Goal: Information Seeking & Learning: Find specific fact

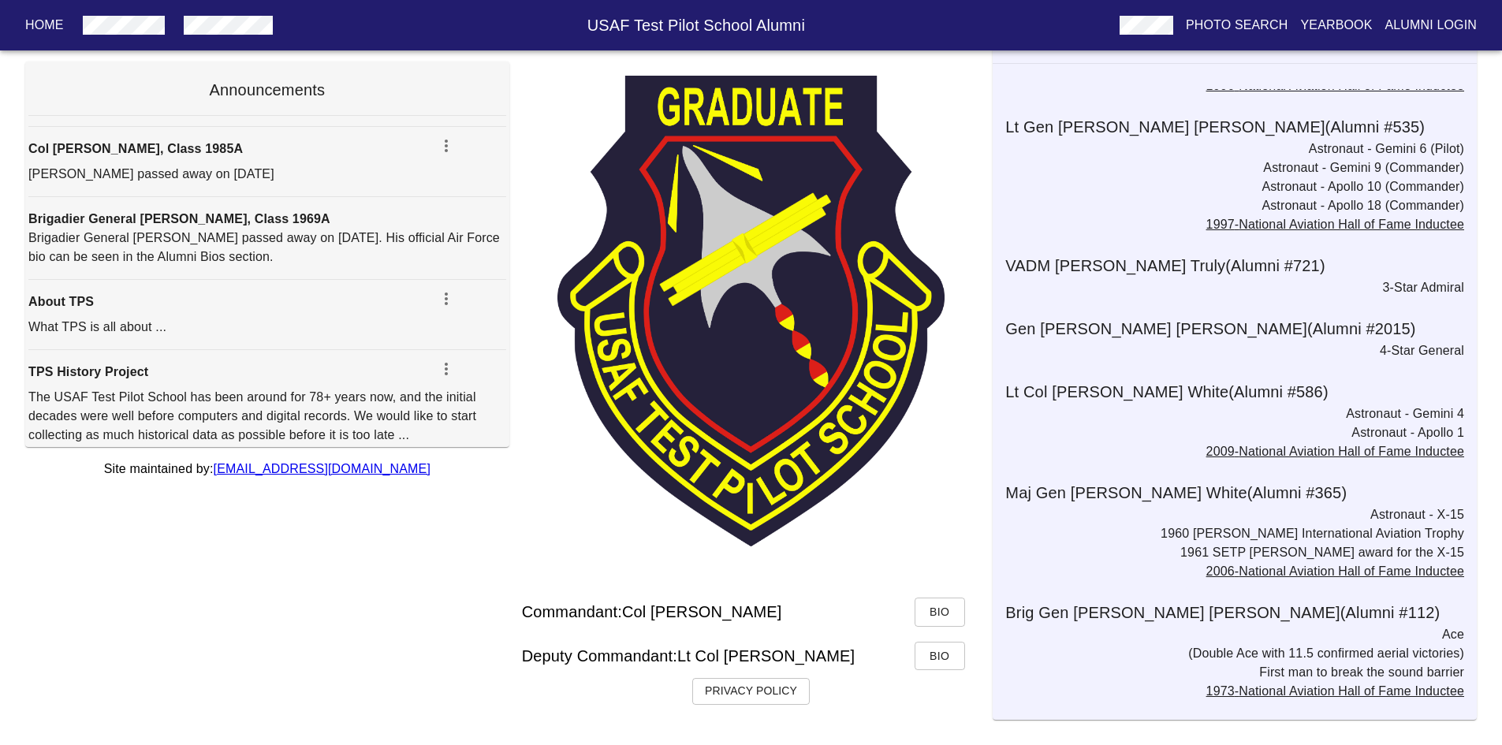
scroll to position [127, 0]
click at [437, 155] on icon "button" at bounding box center [446, 145] width 19 height 19
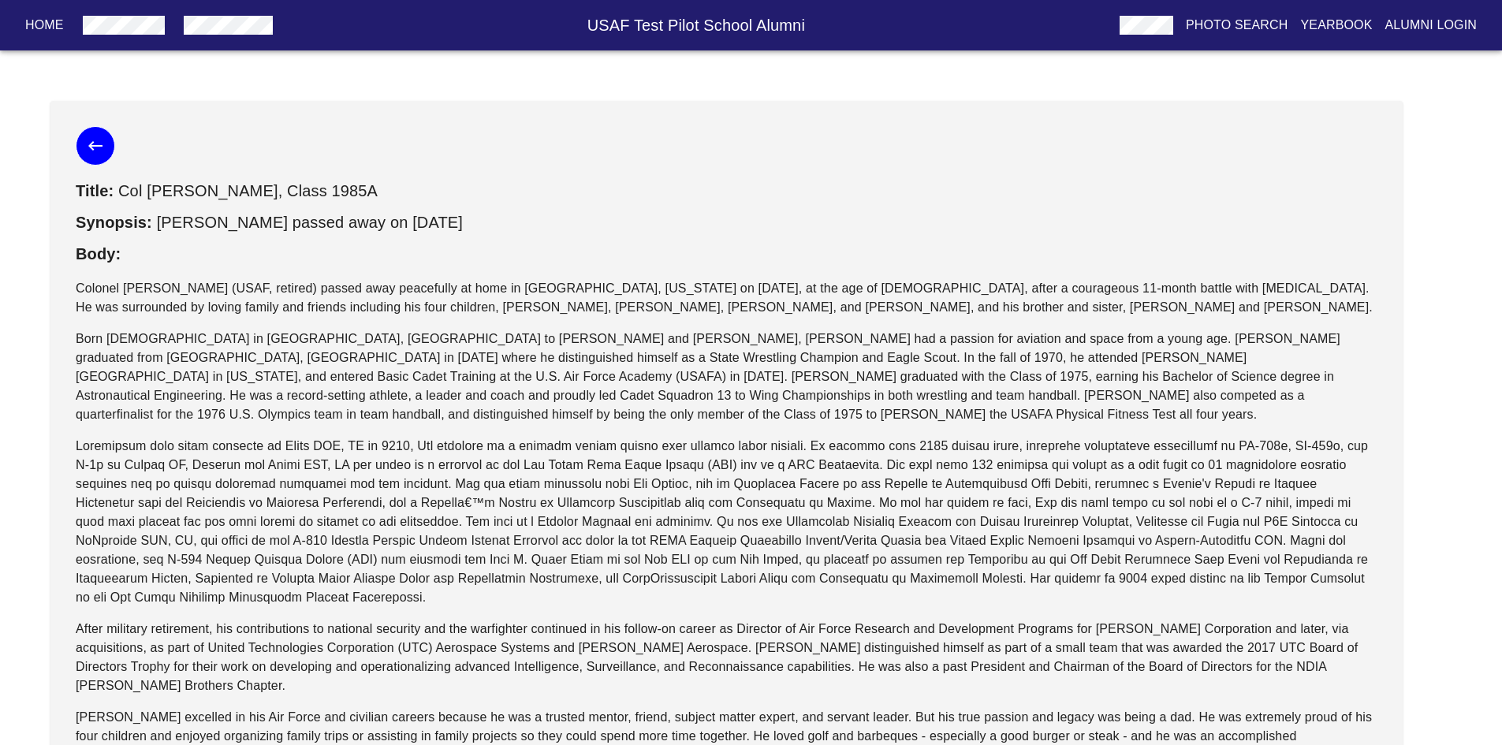
click at [95, 146] on icon "button" at bounding box center [95, 145] width 14 height 9
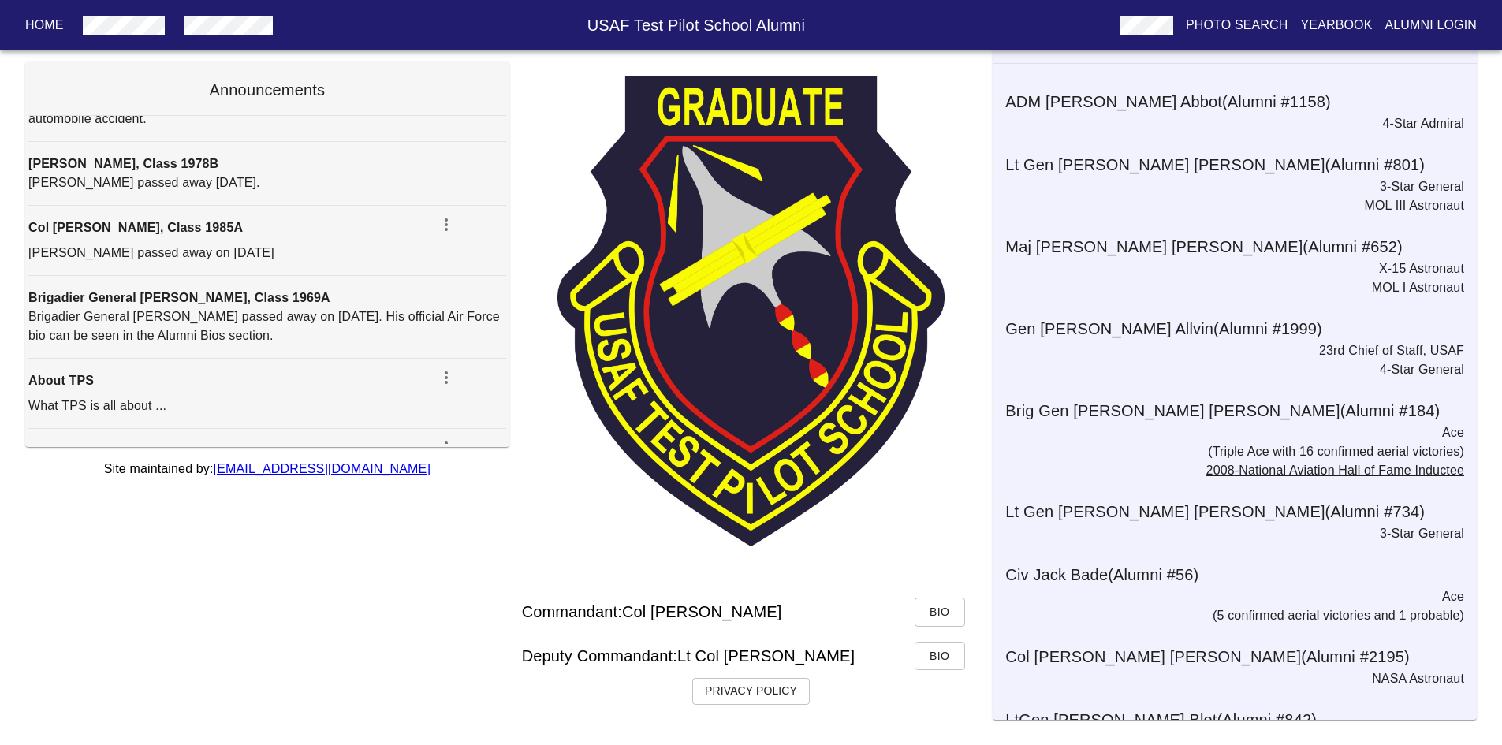
scroll to position [639, 0]
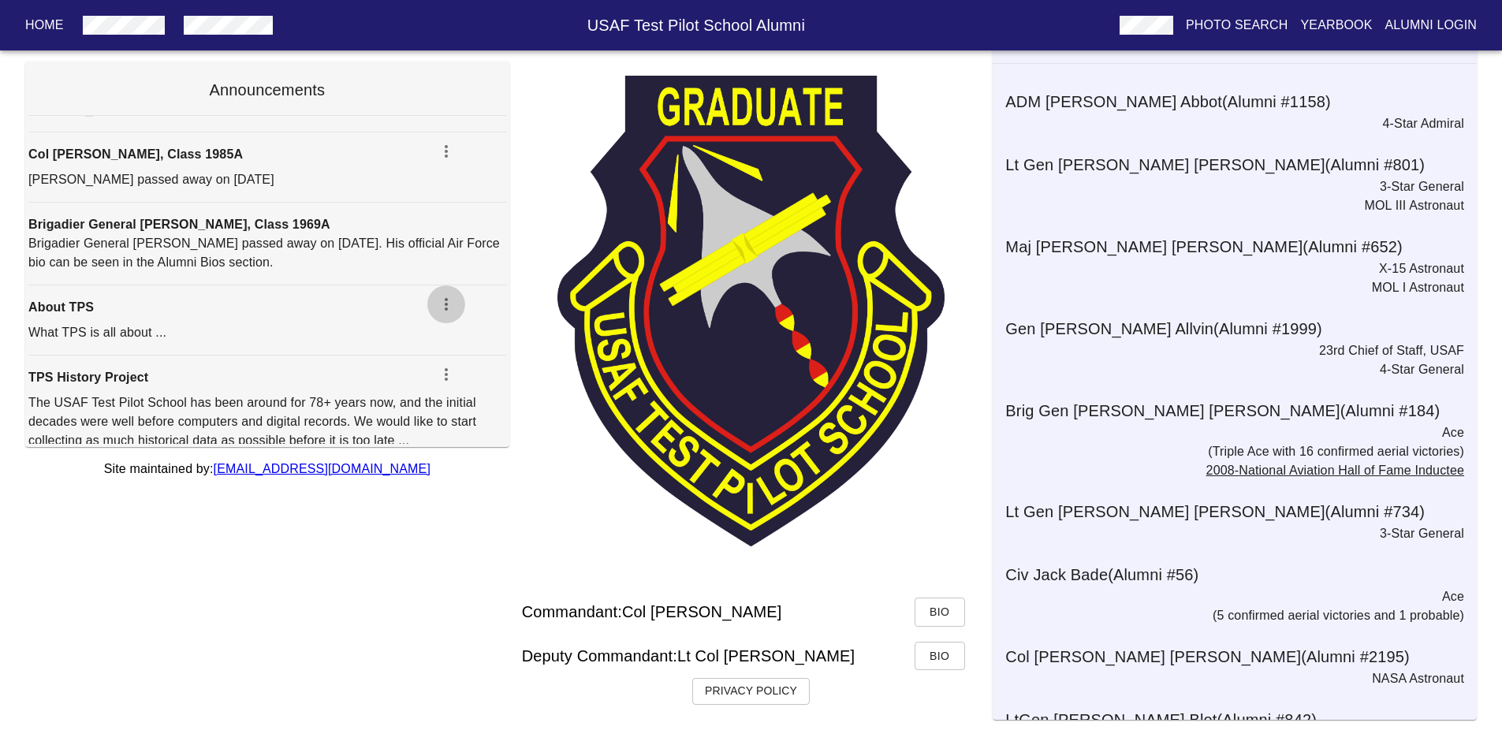
click at [445, 311] on icon "button" at bounding box center [446, 304] width 3 height 13
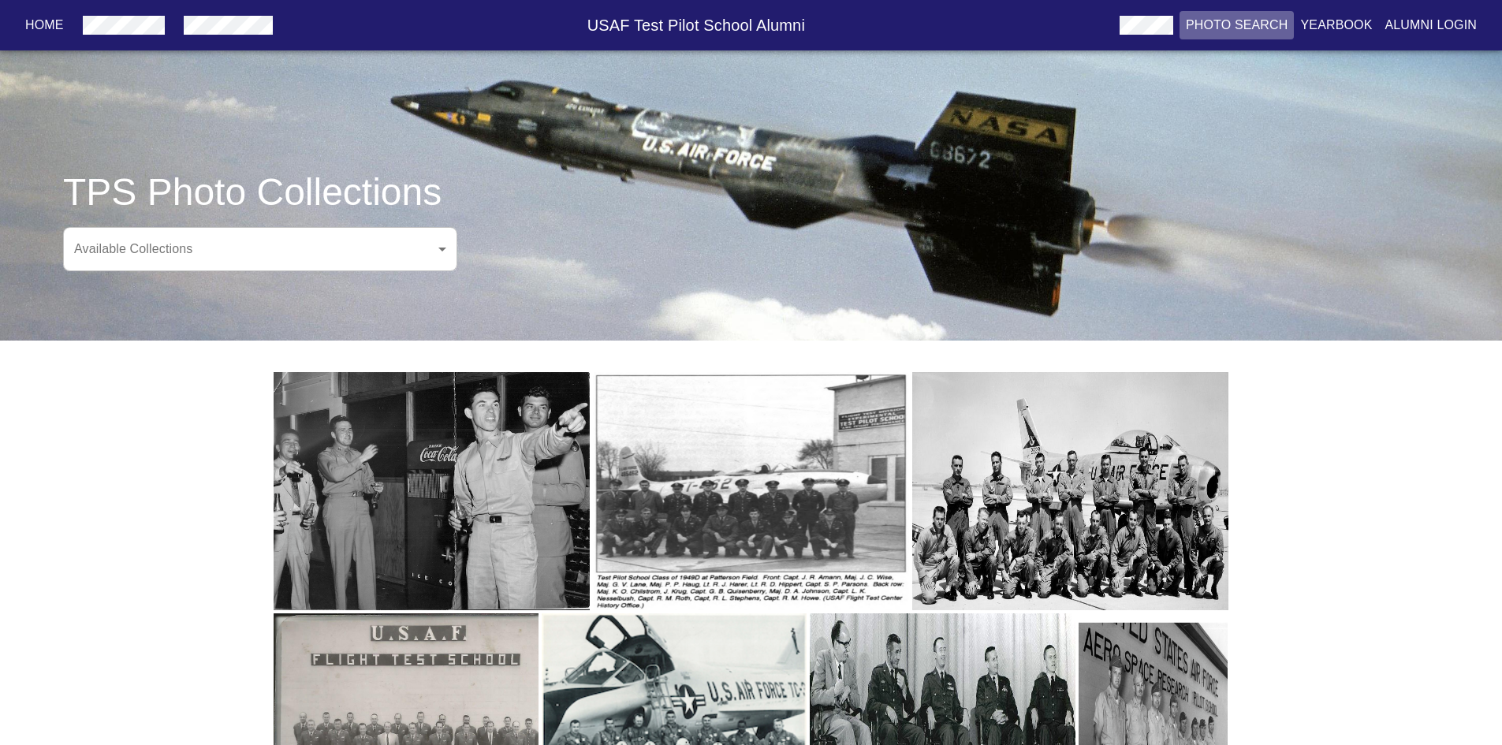
click at [1225, 28] on p "Photo Search" at bounding box center [1237, 25] width 103 height 19
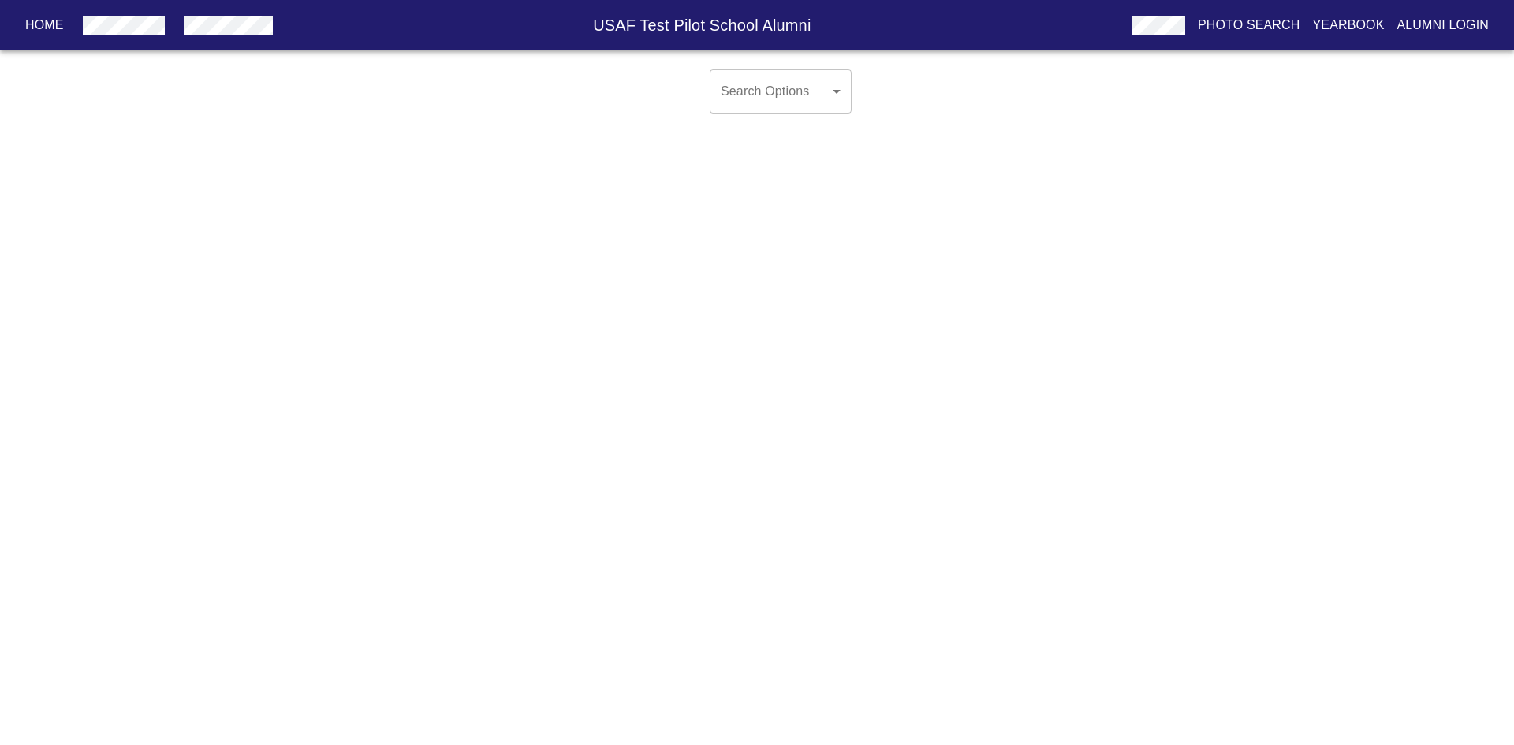
click at [832, 93] on body "Home USAF Test Pilot School Alumni Photo Search Yearbook Alumni Login Search Op…" at bounding box center [757, 104] width 1514 height 82
click at [916, 196] on div at bounding box center [757, 372] width 1514 height 745
click at [647, 91] on body "Home USAF Test Pilot School Alumni Photo Search Yearbook Alumni Login Select A …" at bounding box center [757, 91] width 1514 height 57
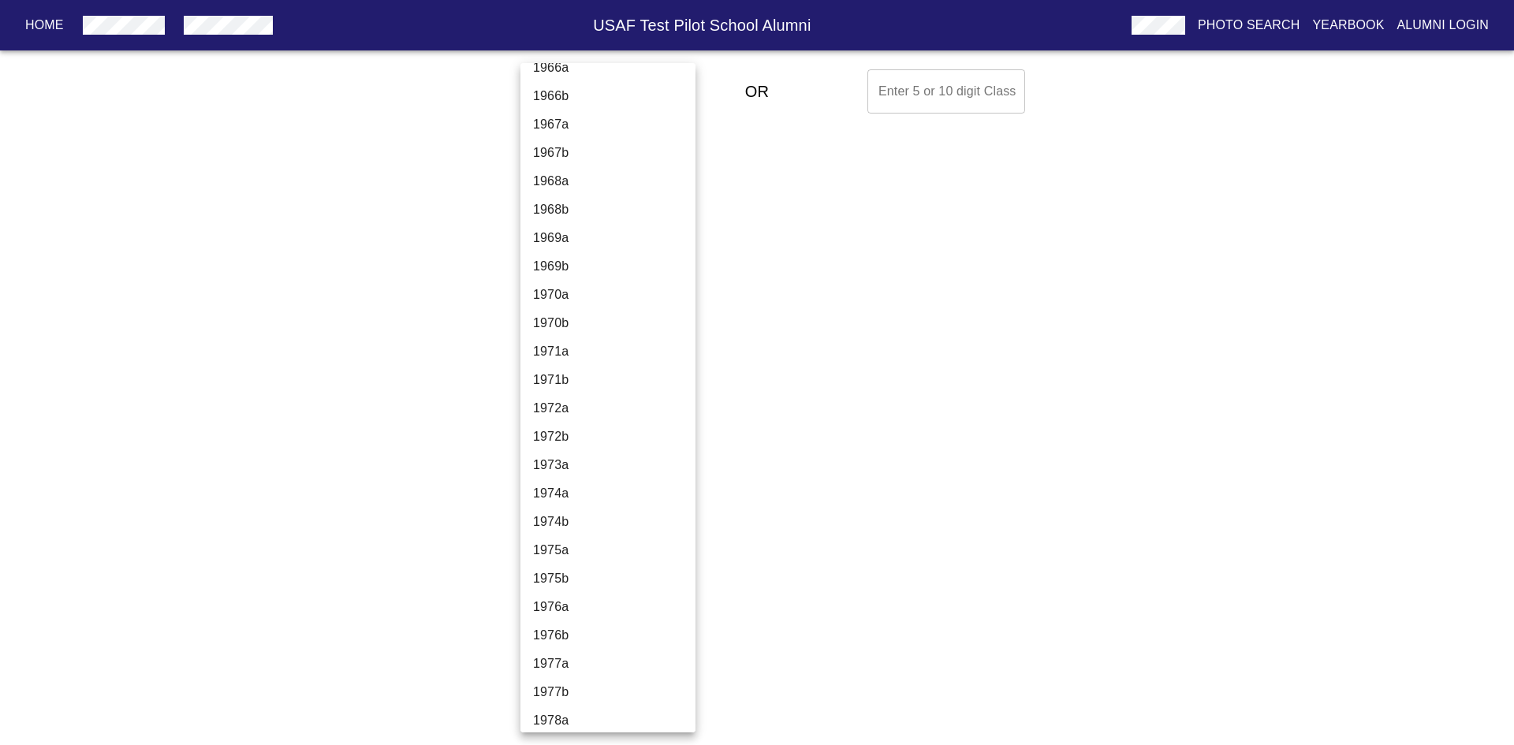
scroll to position [2287, 0]
click at [550, 498] on li "1974b" at bounding box center [613, 493] width 187 height 28
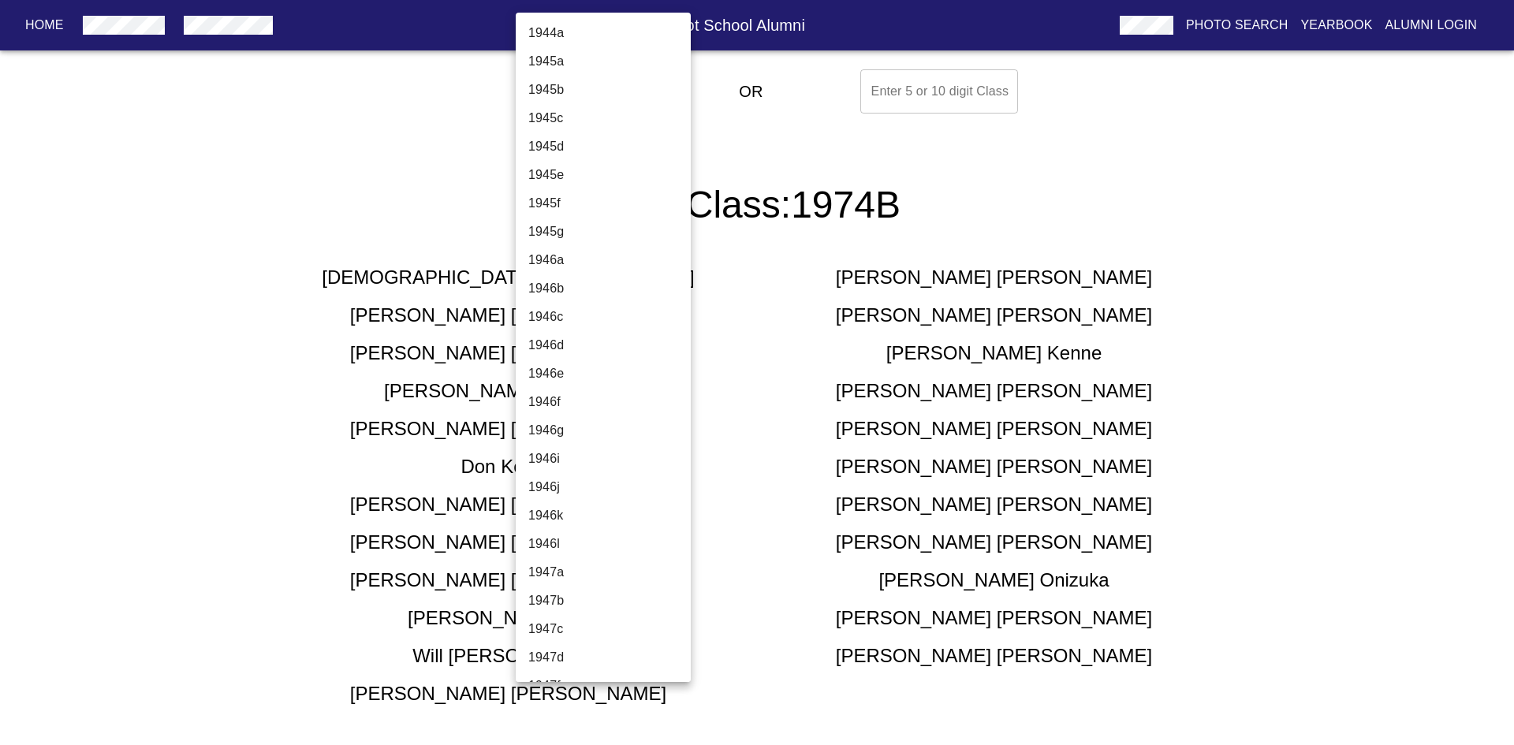
click at [639, 88] on body "Home USAF Test Pilot School Alumni Photo Search Yearbook Alumni Login Select A …" at bounding box center [757, 403] width 1514 height 681
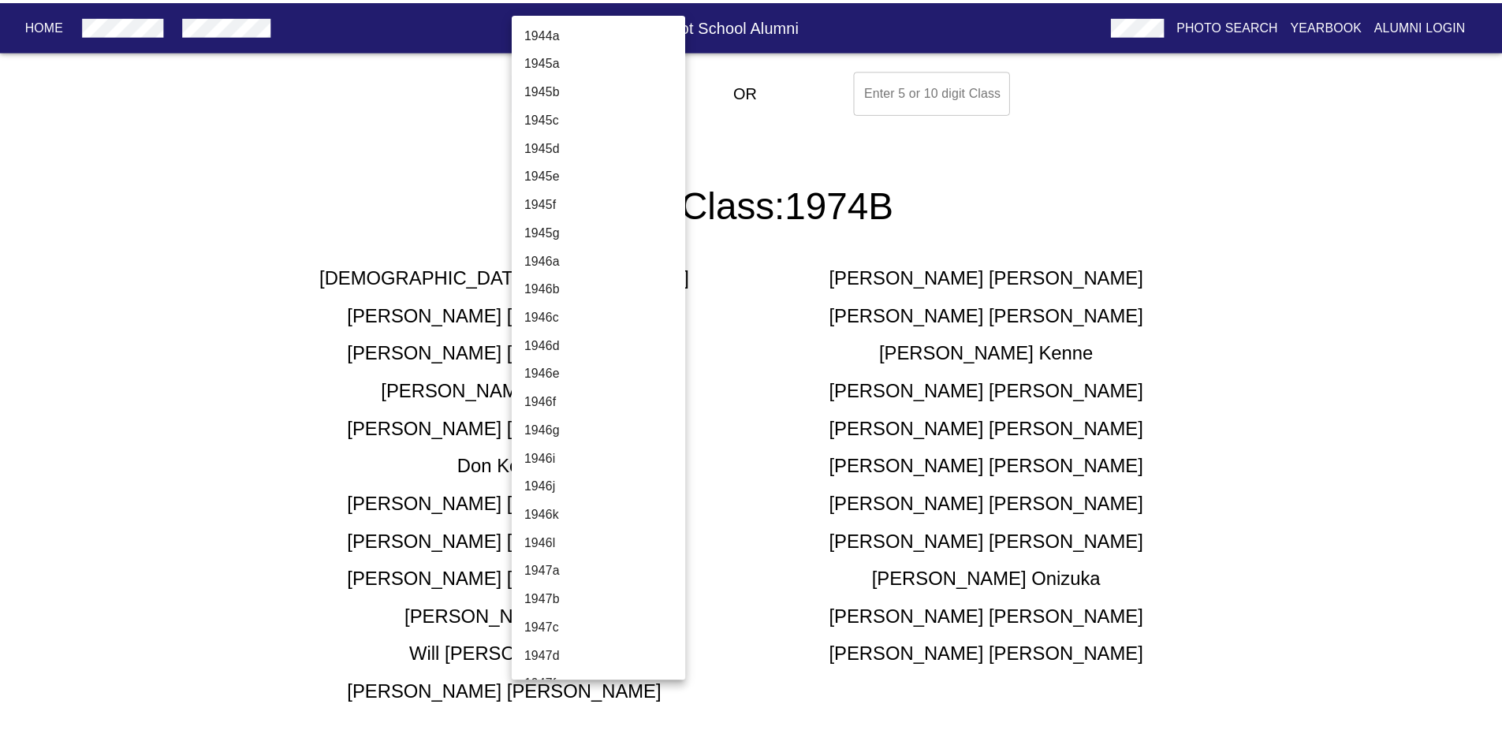
scroll to position [2383, 0]
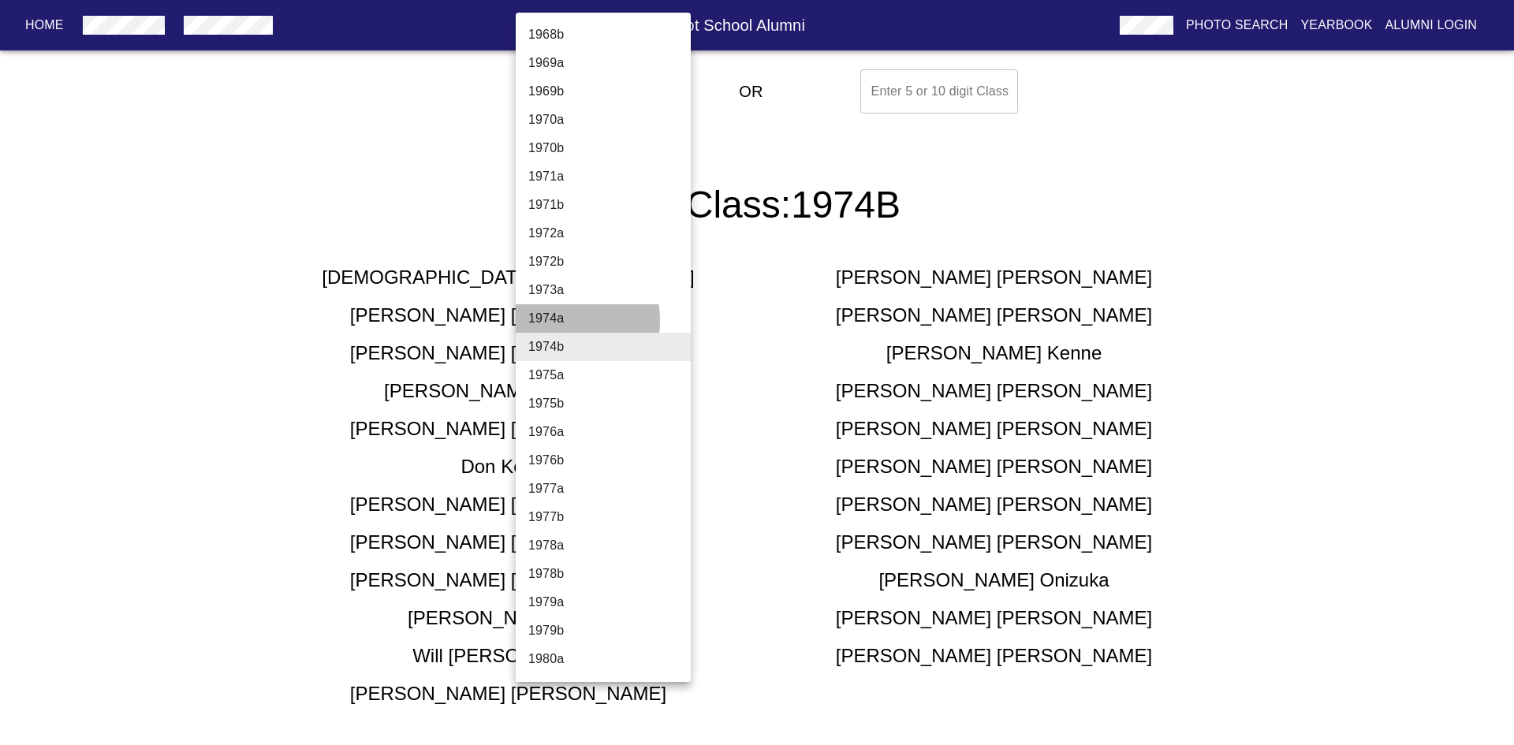
click at [547, 321] on li "1974a" at bounding box center [609, 318] width 187 height 28
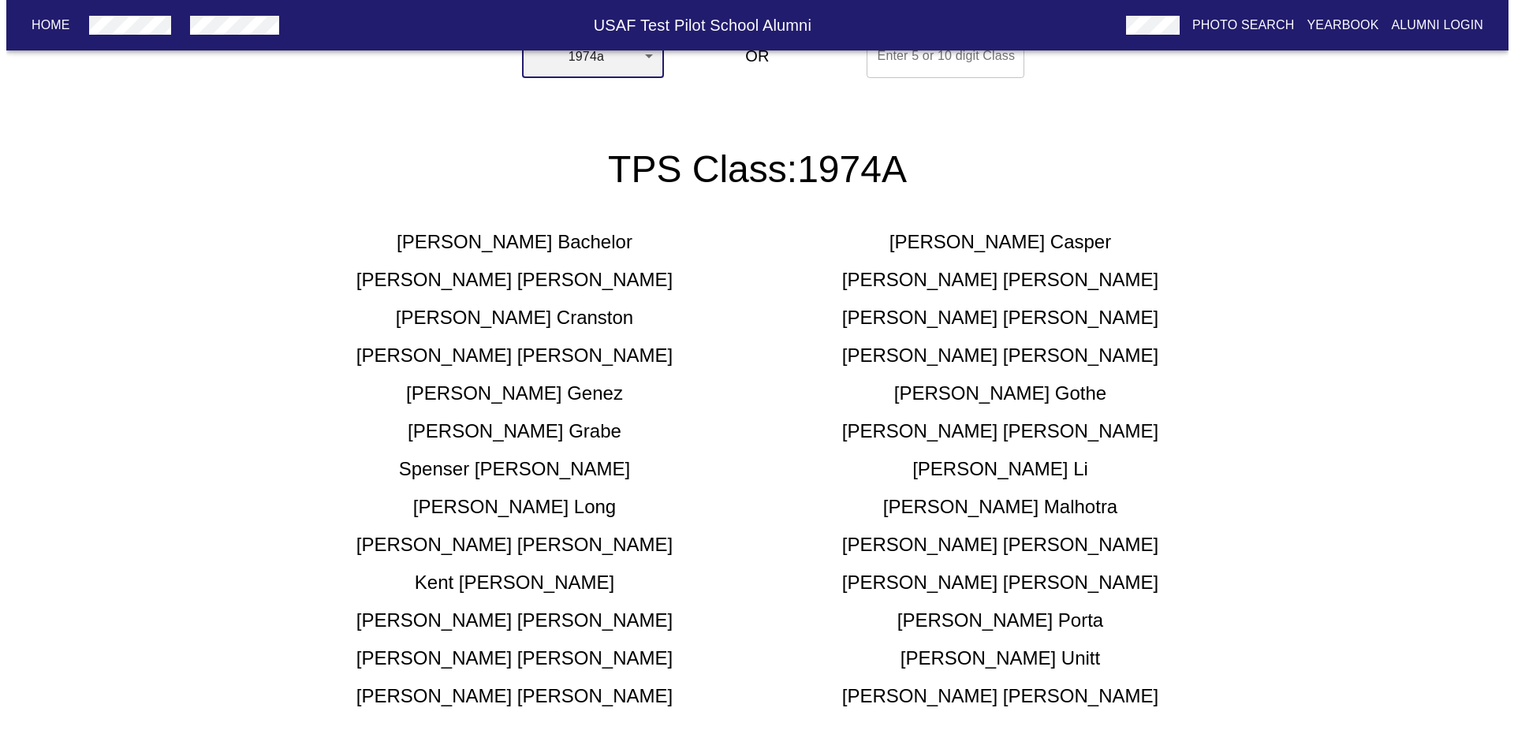
scroll to position [0, 0]
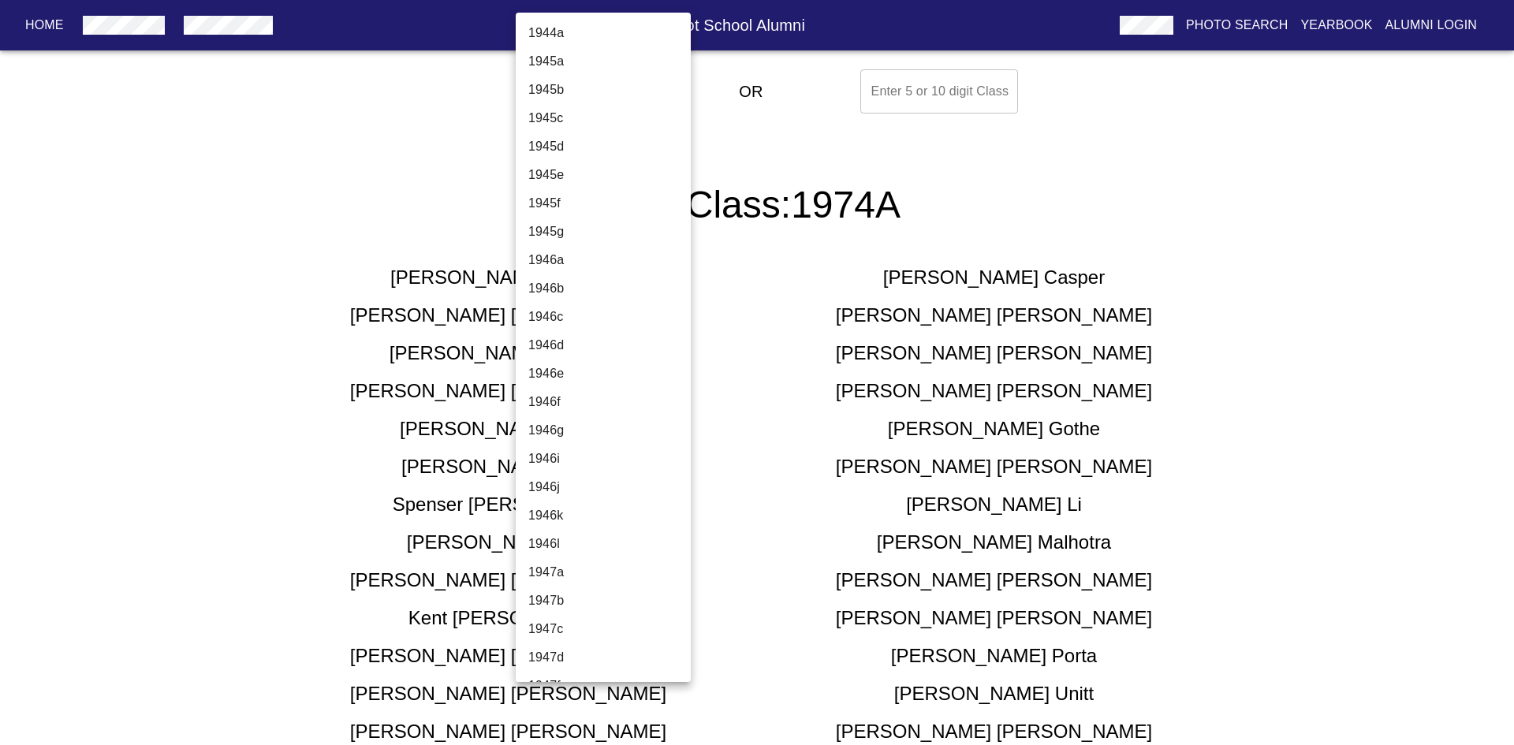
click at [639, 89] on body "Home USAF Test Pilot School Alumni Photo Search Yearbook Alumni Login Select A …" at bounding box center [757, 422] width 1514 height 719
click at [548, 402] on li "1975a" at bounding box center [609, 404] width 187 height 28
type input "1975a"
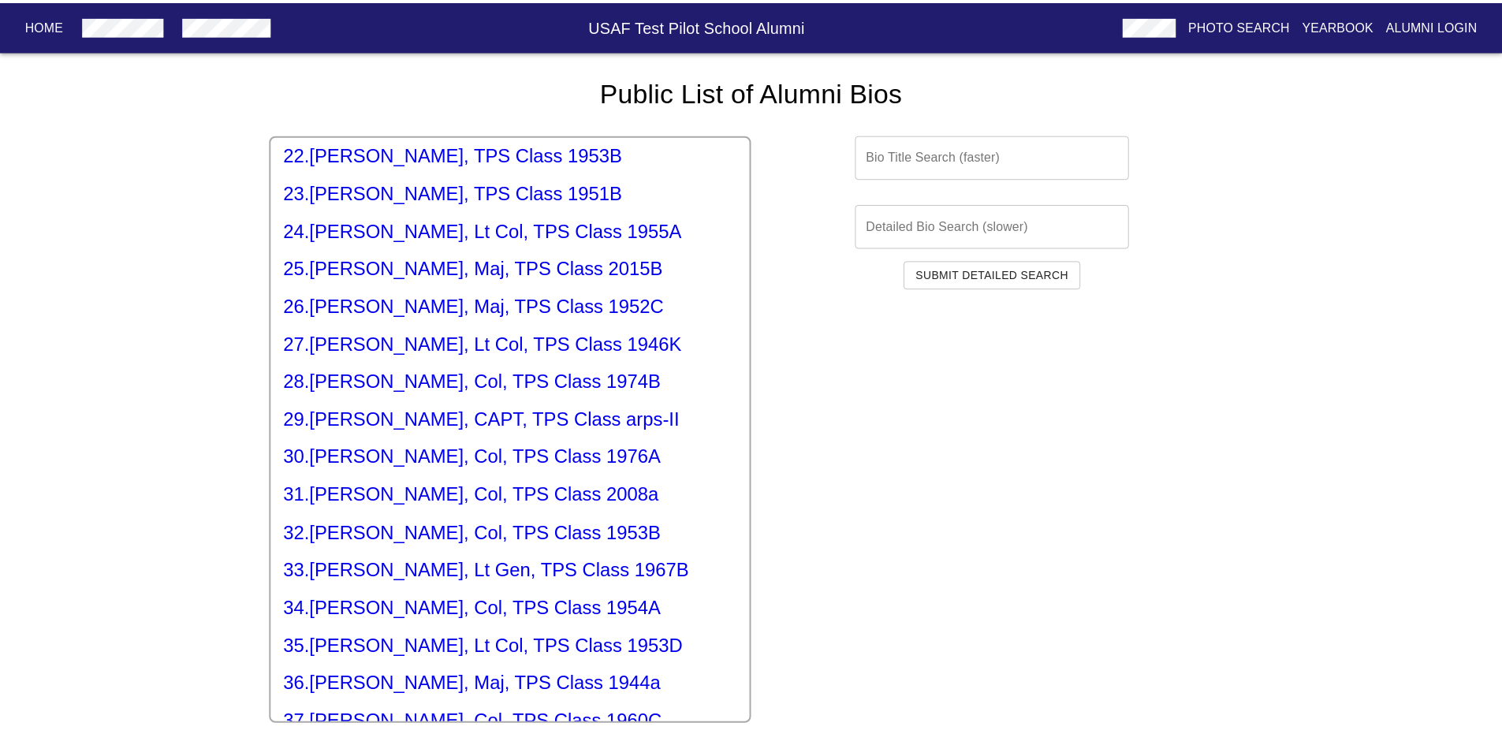
scroll to position [1079, 0]
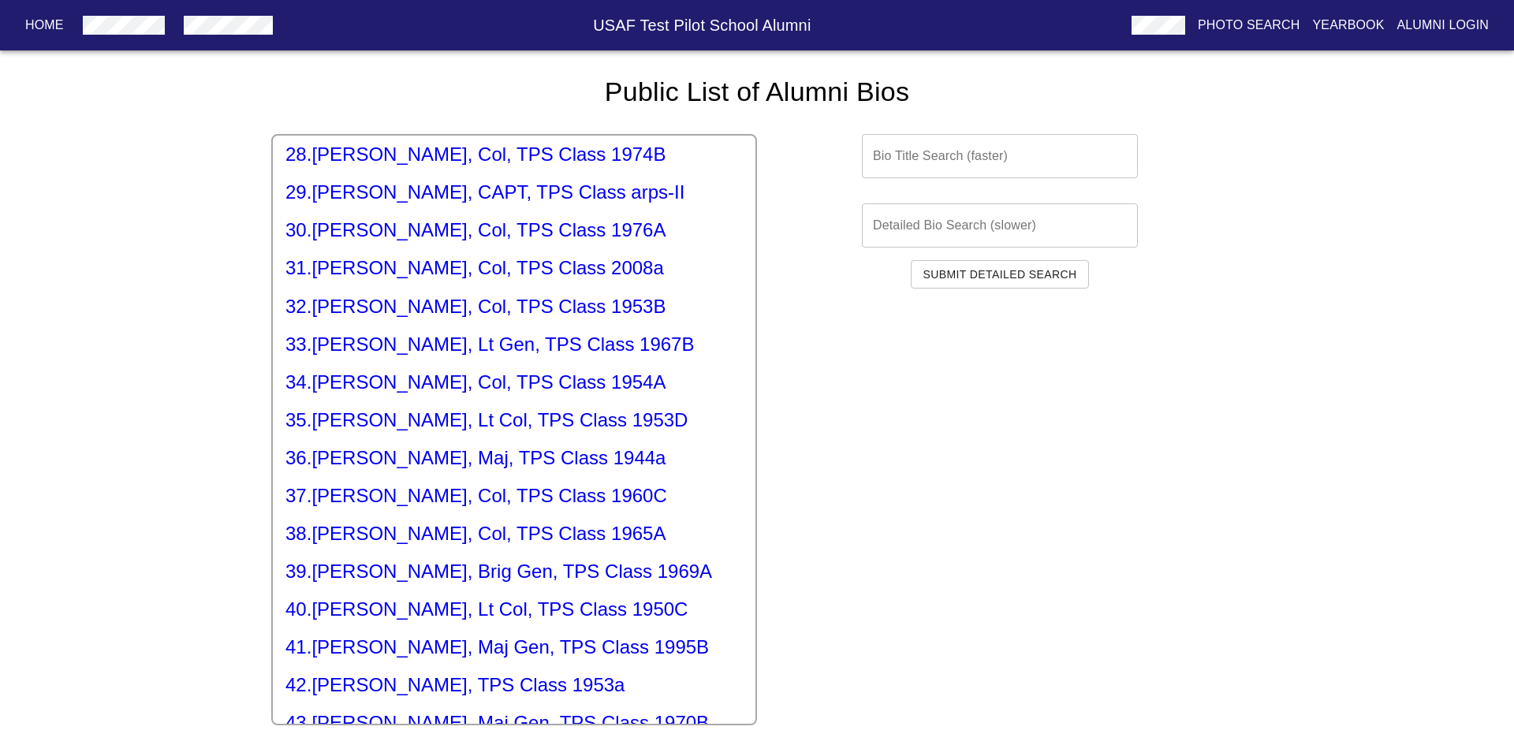
click at [416, 559] on h5 "39 . [PERSON_NAME], Brig Gen, TPS Class 1969A" at bounding box center [513, 571] width 457 height 25
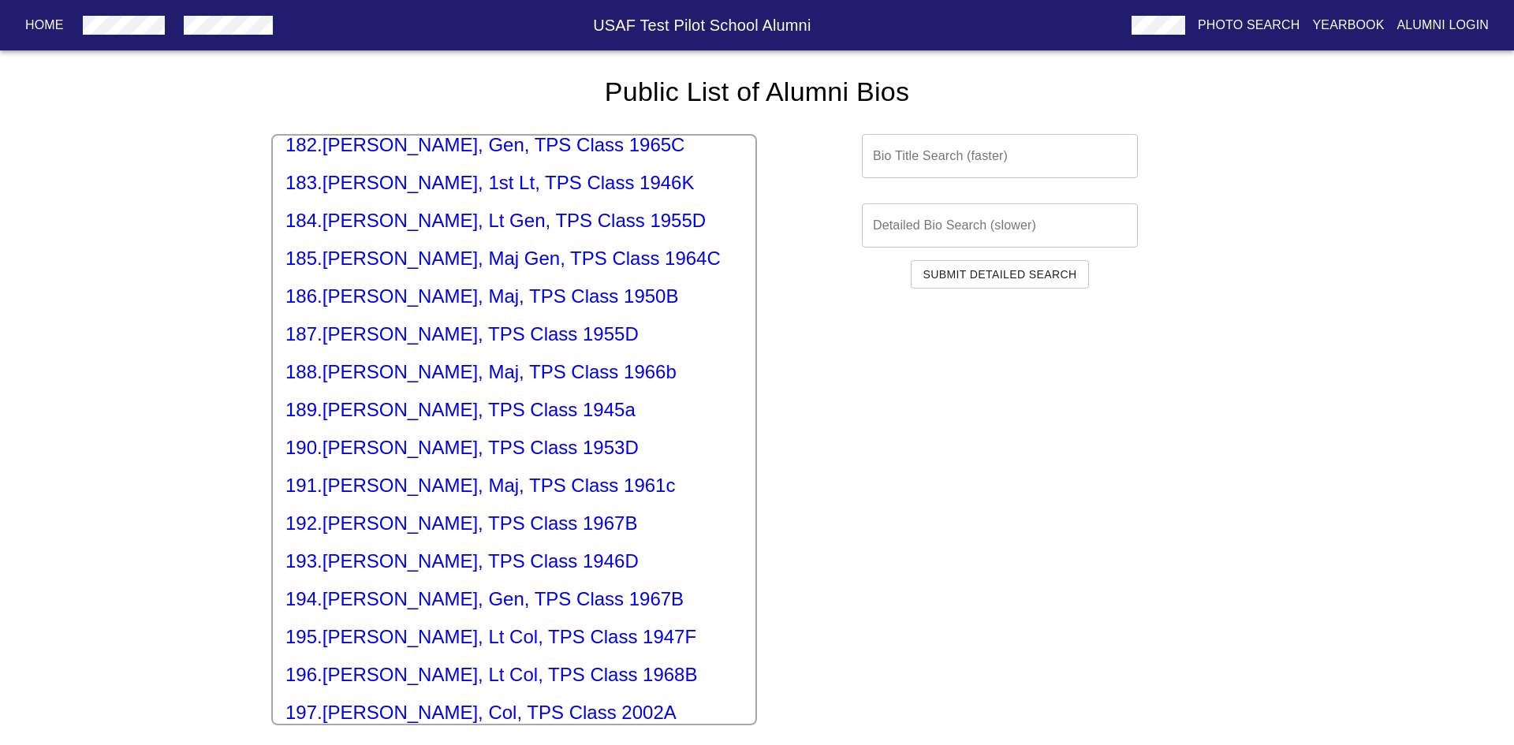
scroll to position [7096, 0]
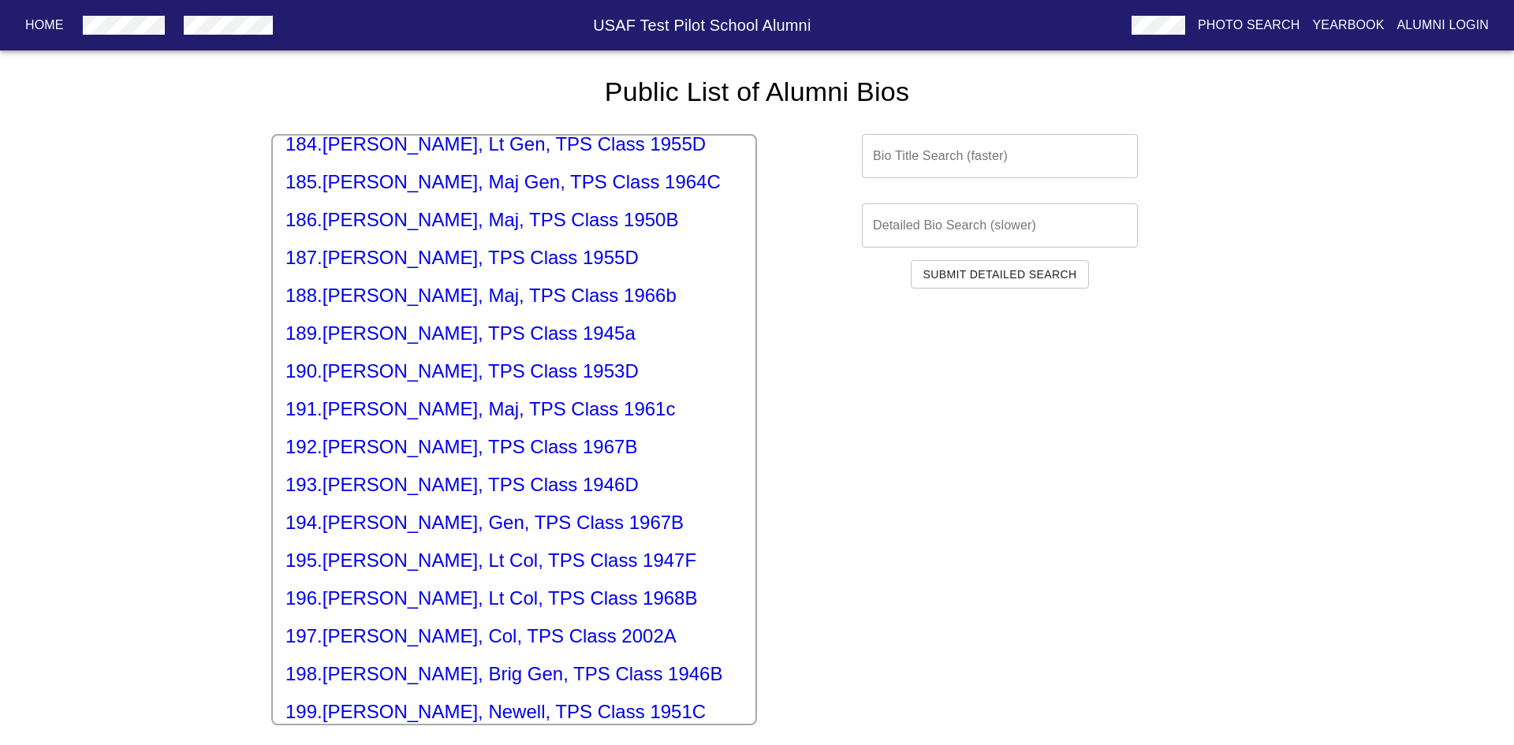
click at [412, 586] on h5 "196 . [PERSON_NAME], Lt Col, TPS Class 1968B" at bounding box center [513, 598] width 457 height 25
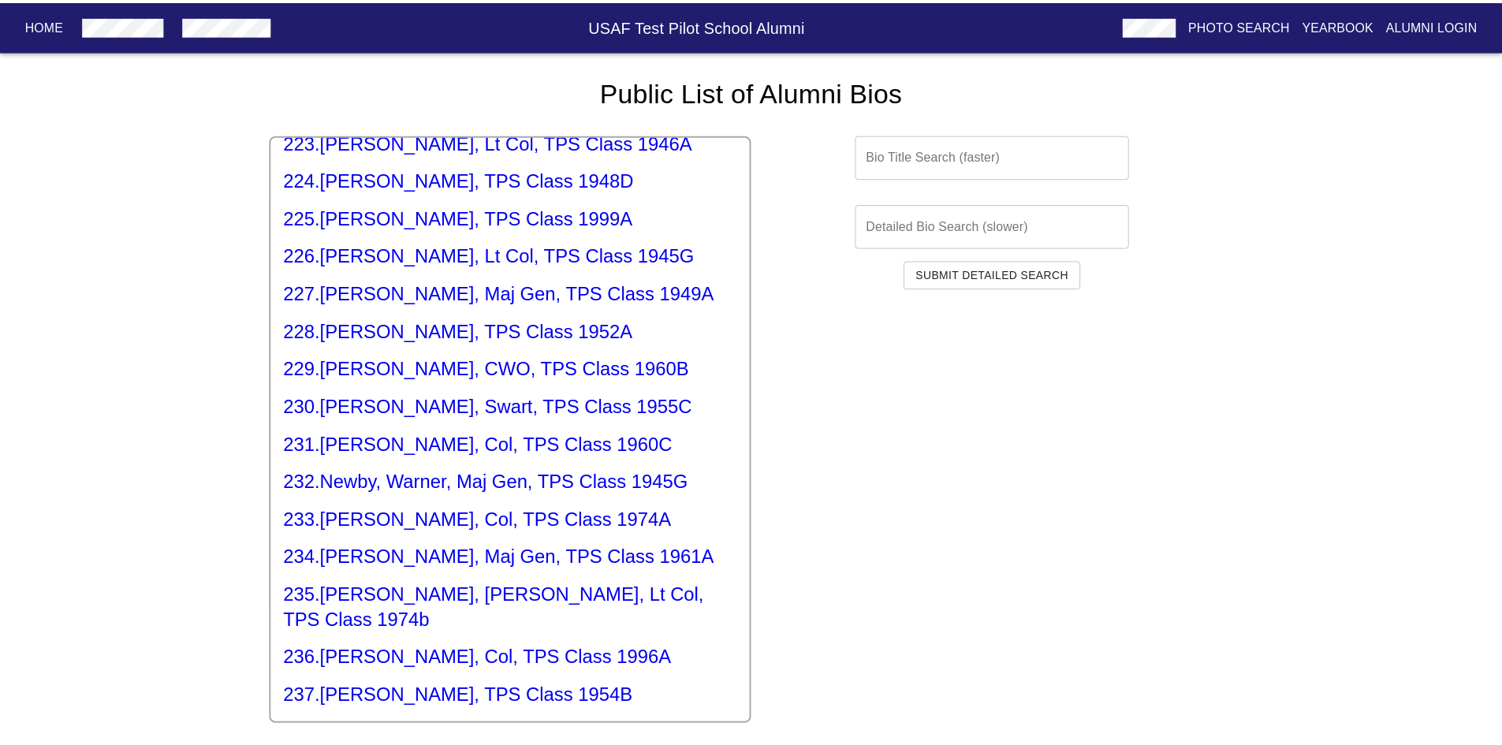
scroll to position [8533, 0]
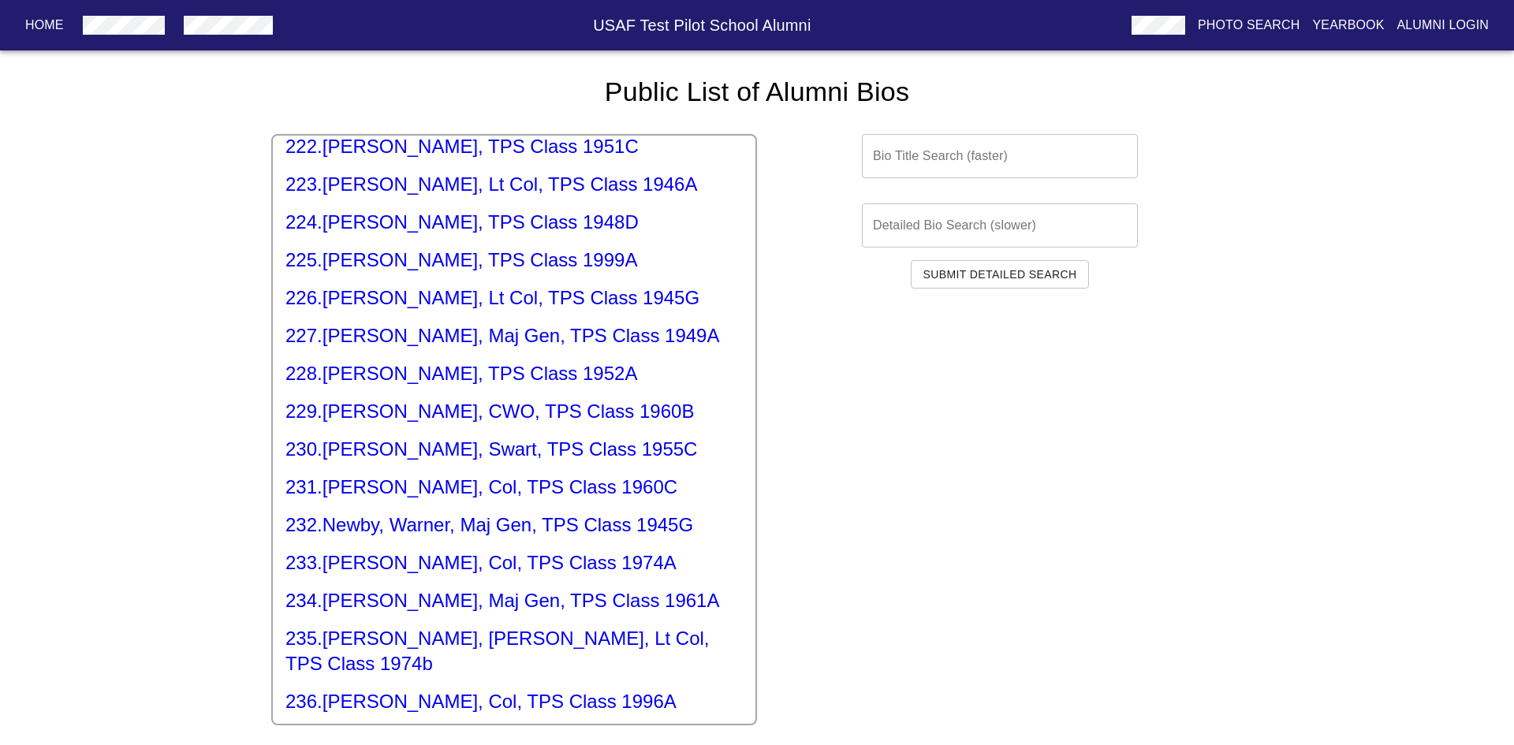
click at [368, 626] on h5 "235 . [PERSON_NAME], Lt Col, TPS Class 1974b" at bounding box center [513, 651] width 457 height 50
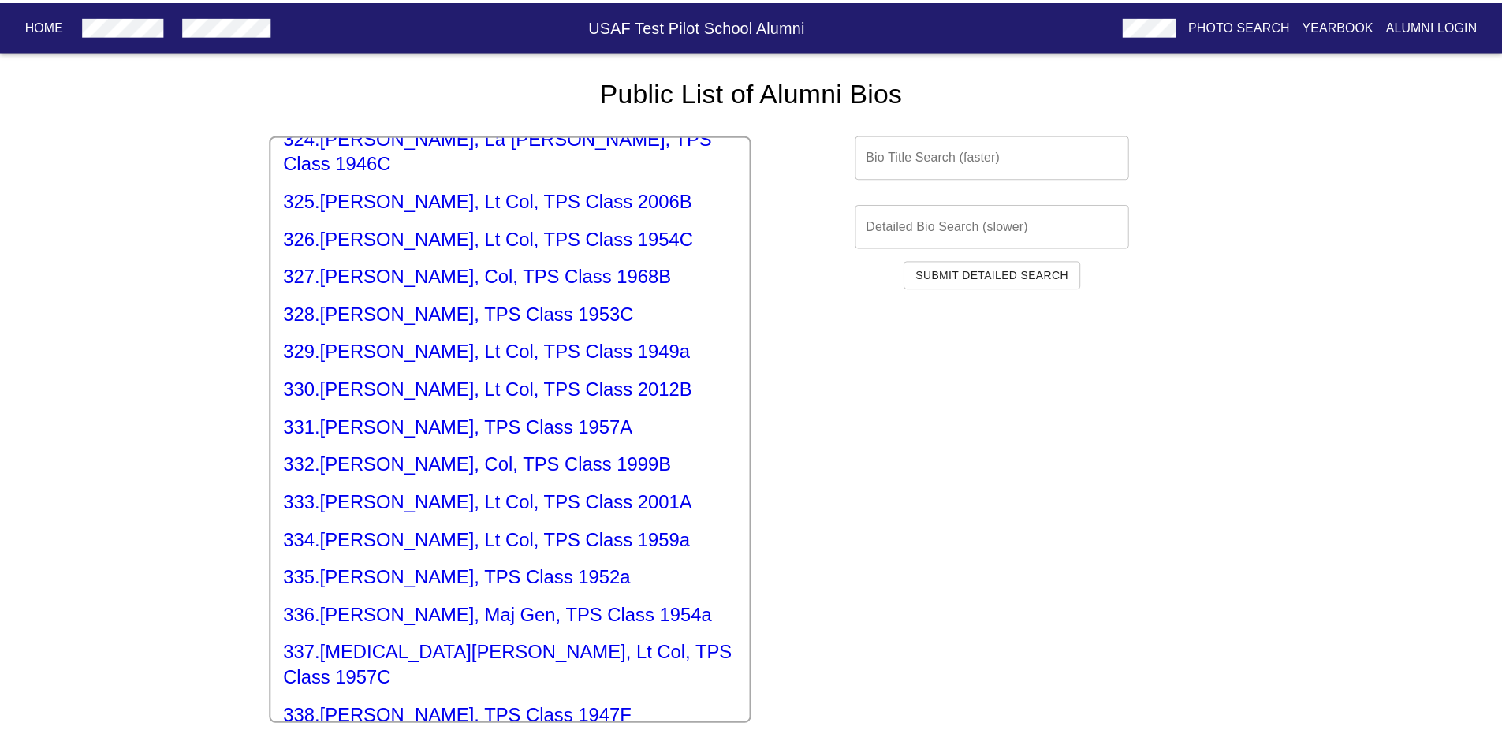
scroll to position [12586, 0]
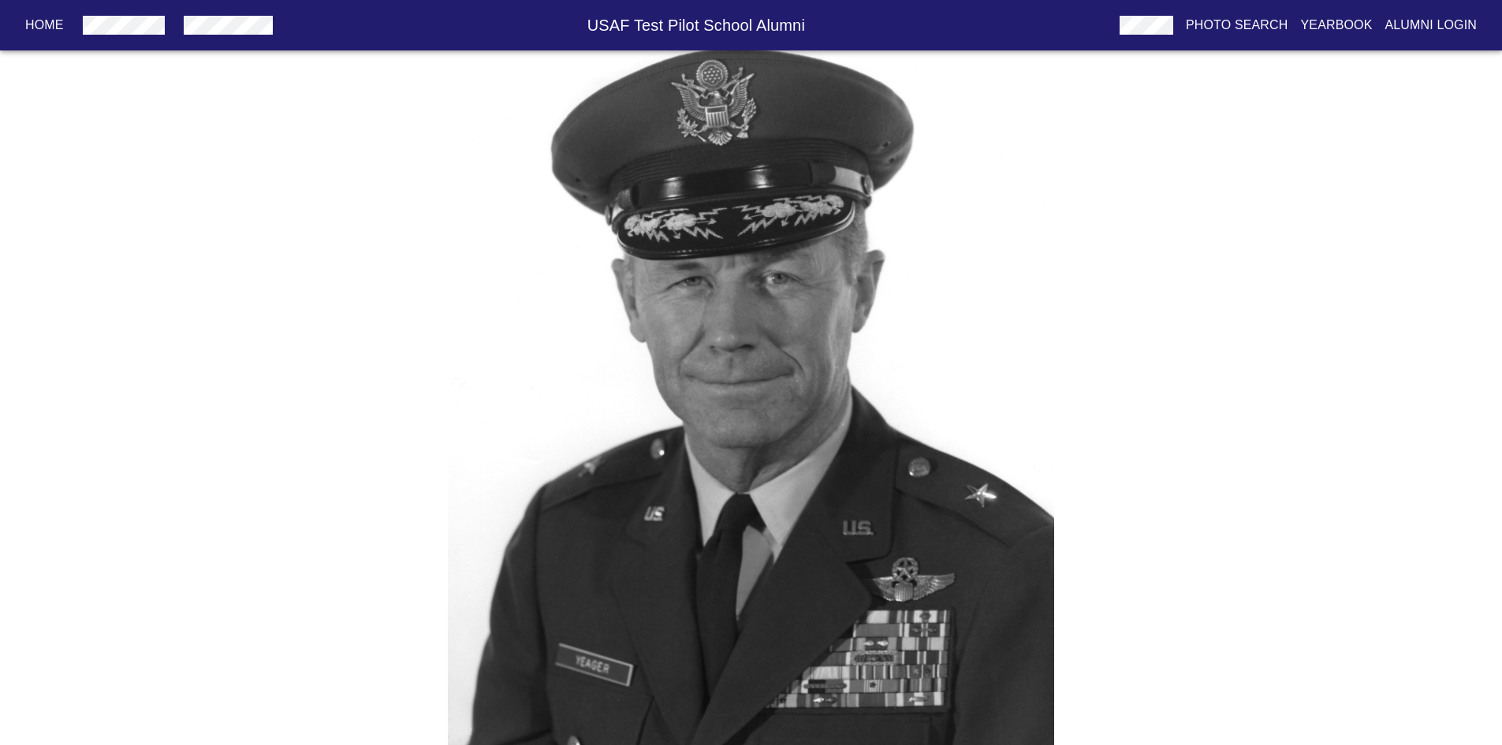
scroll to position [7338, 0]
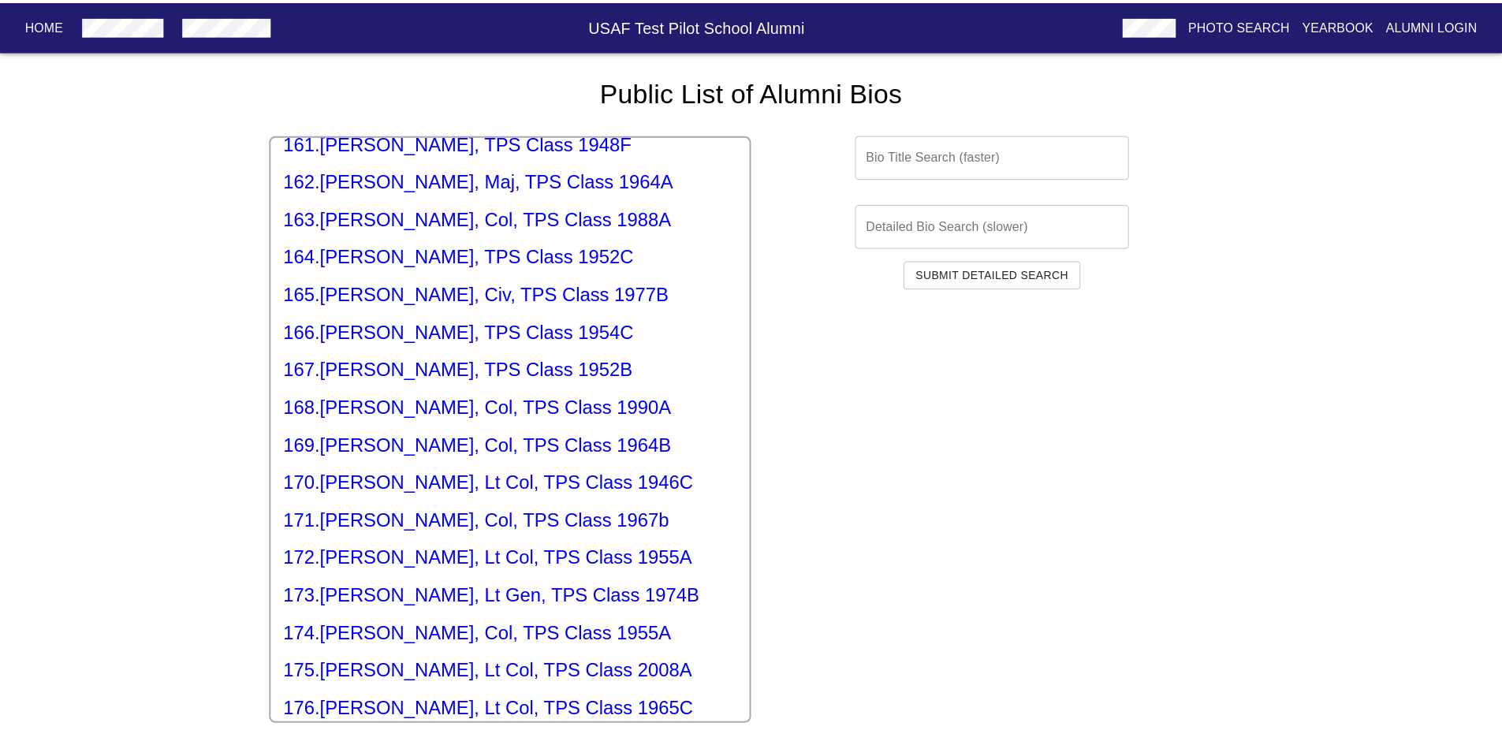
scroll to position [6229, 0]
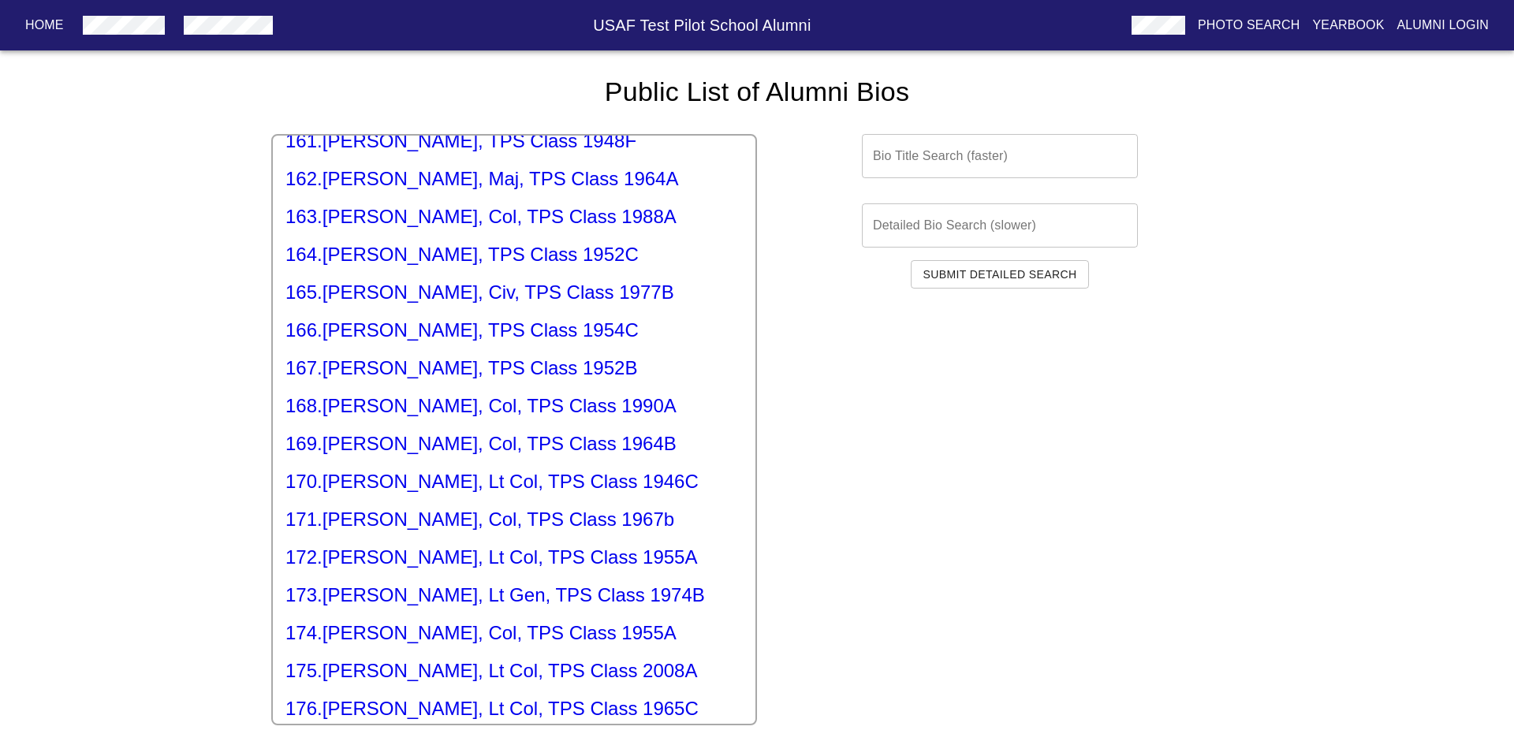
click at [477, 583] on h5 "173 . [PERSON_NAME], Lt Gen, TPS Class 1974B" at bounding box center [513, 595] width 457 height 25
